Goal: Task Accomplishment & Management: Complete application form

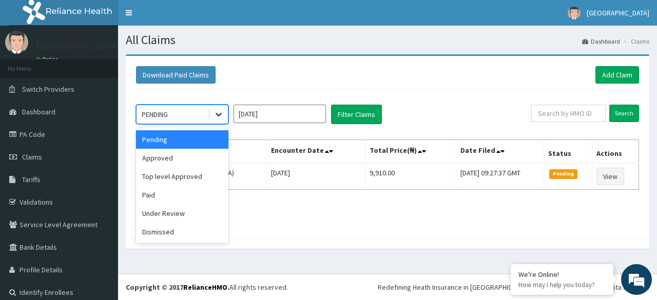
click at [219, 109] on icon at bounding box center [219, 114] width 10 height 10
click at [186, 153] on div "Approved" at bounding box center [182, 158] width 92 height 18
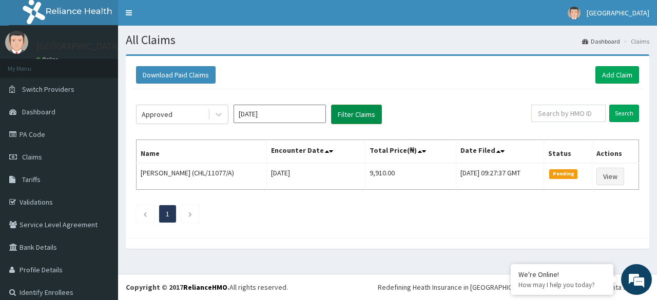
click at [354, 109] on button "Filter Claims" at bounding box center [356, 115] width 51 height 20
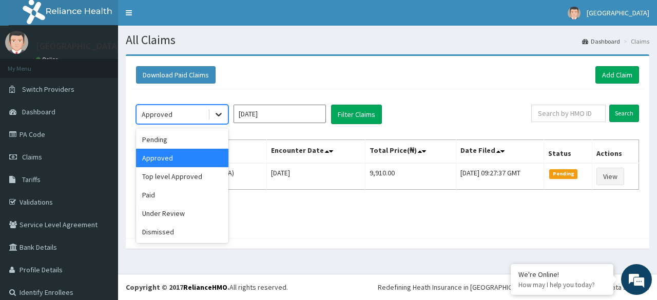
click at [218, 109] on icon at bounding box center [219, 114] width 10 height 10
click at [168, 179] on div "Top level Approved" at bounding box center [182, 176] width 92 height 18
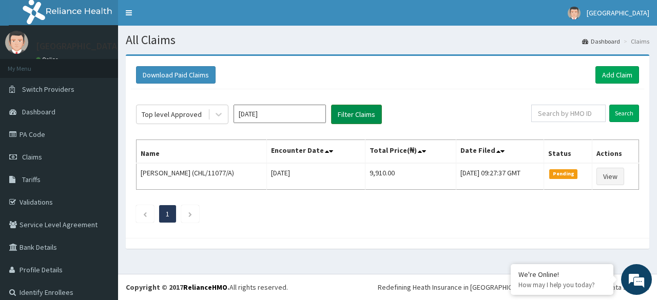
click at [359, 116] on button "Filter Claims" at bounding box center [356, 115] width 51 height 20
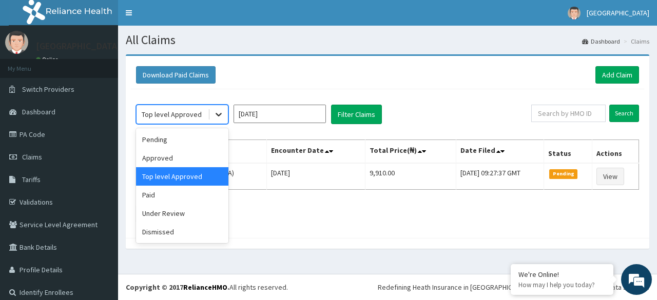
click at [216, 112] on icon at bounding box center [219, 114] width 10 height 10
click at [165, 211] on div "Under Review" at bounding box center [182, 213] width 92 height 18
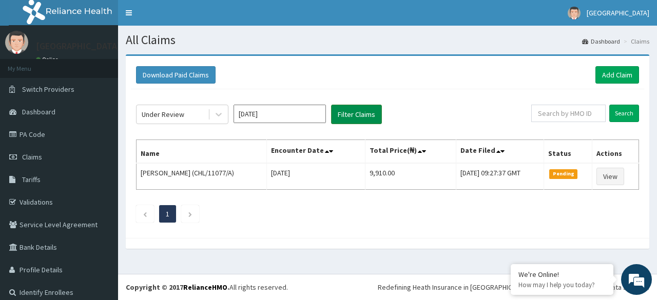
click at [348, 113] on button "Filter Claims" at bounding box center [356, 115] width 51 height 20
click at [624, 73] on link "Add Claim" at bounding box center [617, 74] width 44 height 17
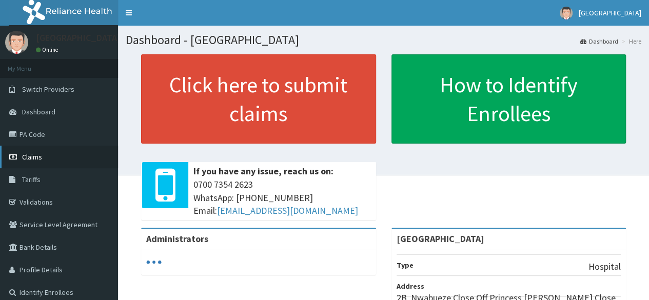
click at [29, 156] on span "Claims" at bounding box center [32, 156] width 20 height 9
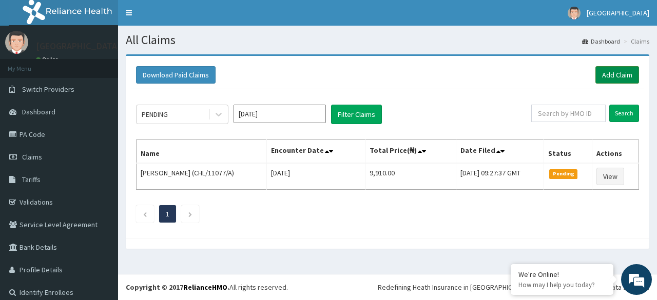
click at [610, 71] on link "Add Claim" at bounding box center [617, 74] width 44 height 17
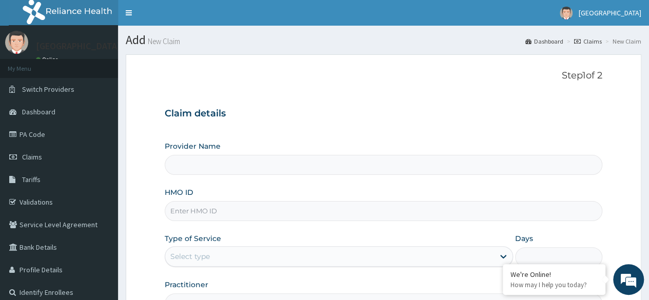
type input "[GEOGRAPHIC_DATA]"
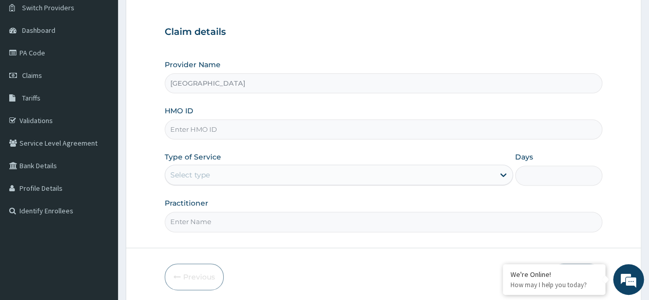
scroll to position [82, 0]
click at [314, 124] on input "HMO ID" at bounding box center [384, 129] width 438 height 20
